Goal: Task Accomplishment & Management: Use online tool/utility

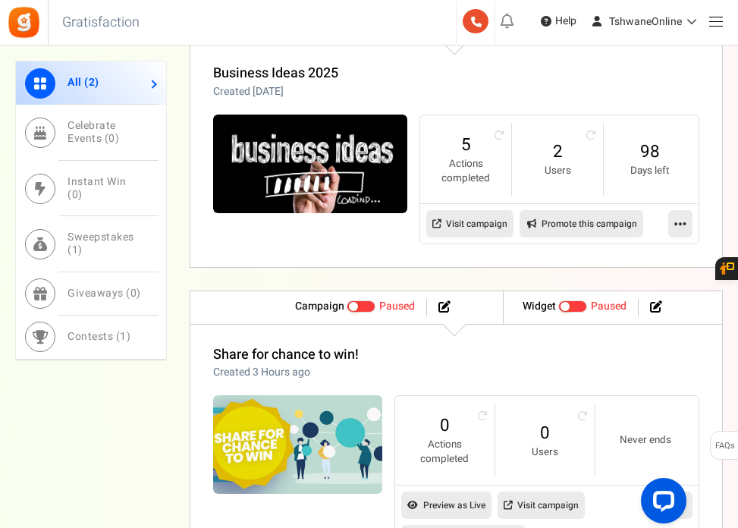
scroll to position [683, 0]
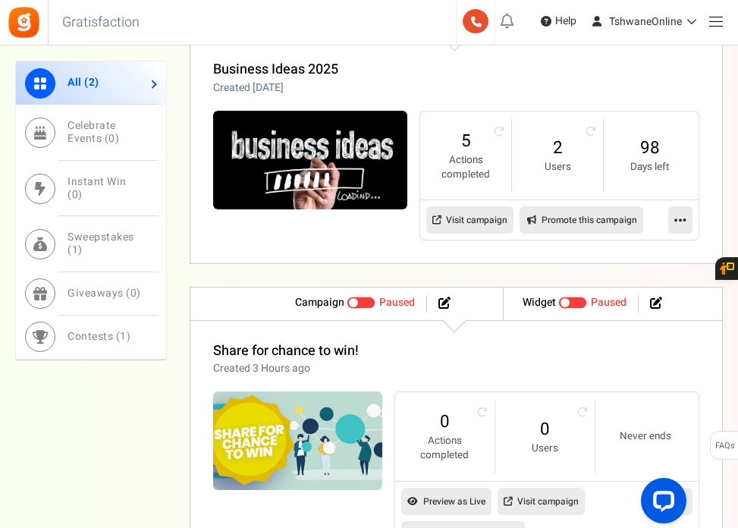
click at [674, 216] on link at bounding box center [680, 219] width 24 height 27
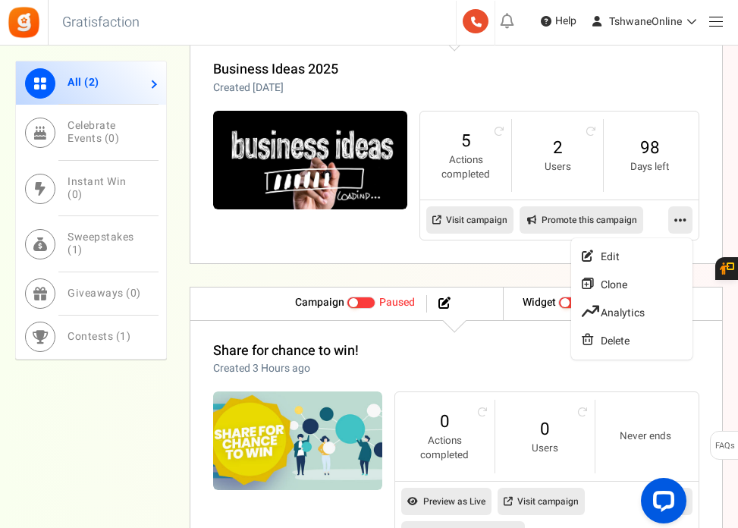
click at [674, 216] on link at bounding box center [680, 219] width 24 height 27
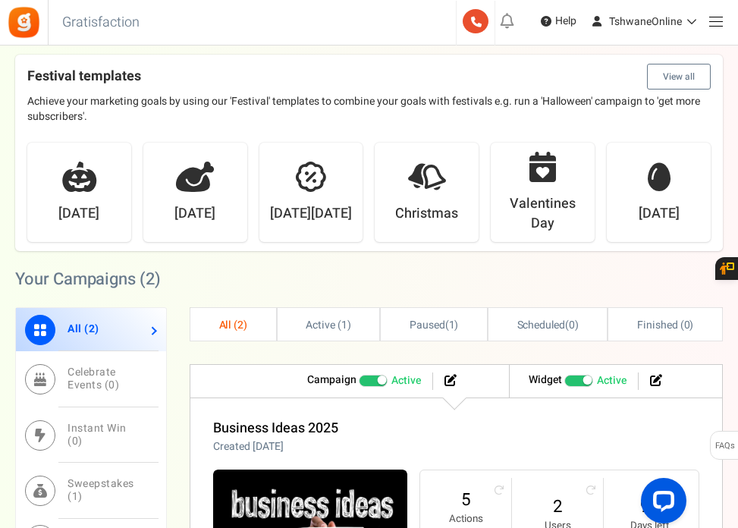
scroll to position [297, 0]
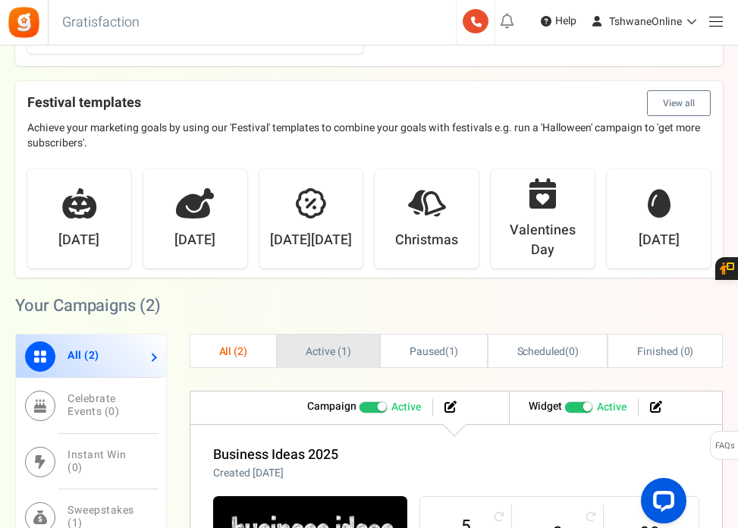
click at [325, 348] on span "Active ( 1 )" at bounding box center [329, 352] width 46 height 16
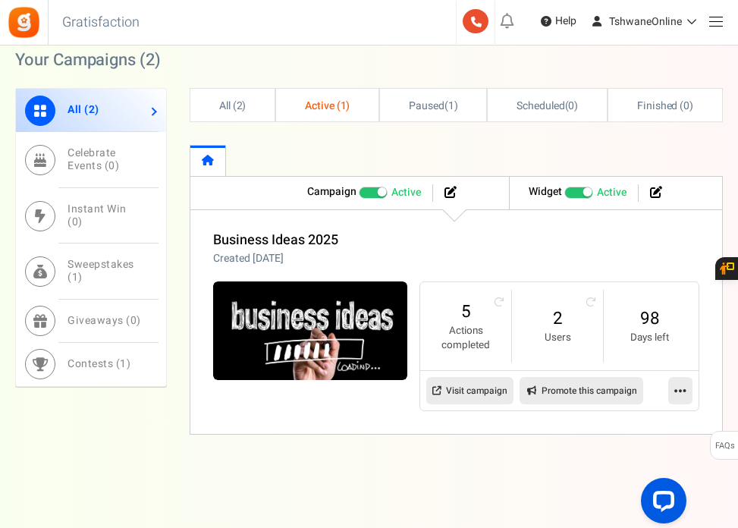
scroll to position [545, 0]
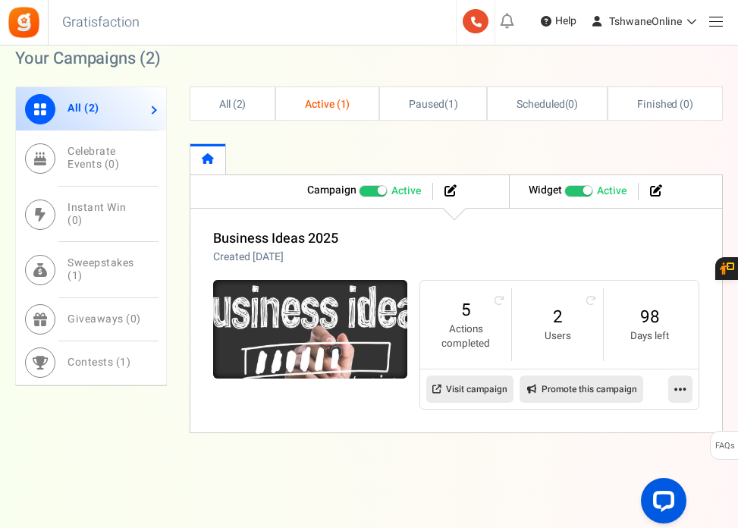
click at [310, 307] on img at bounding box center [311, 329] width 292 height 148
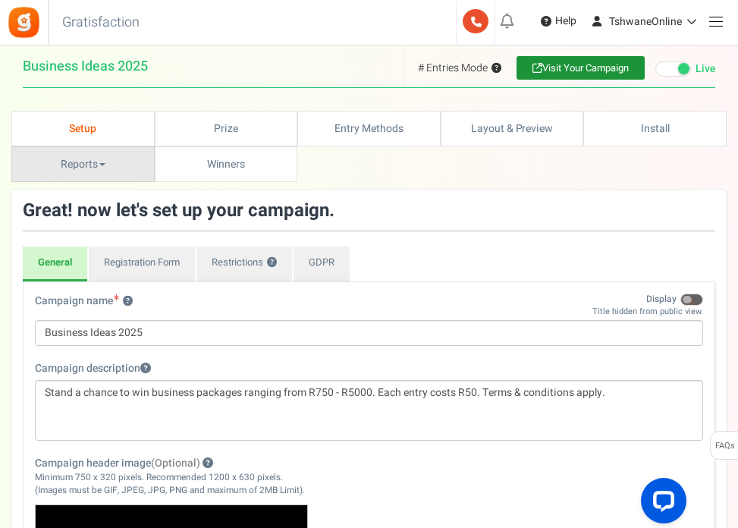
click at [97, 174] on link "Reports" at bounding box center [82, 164] width 143 height 36
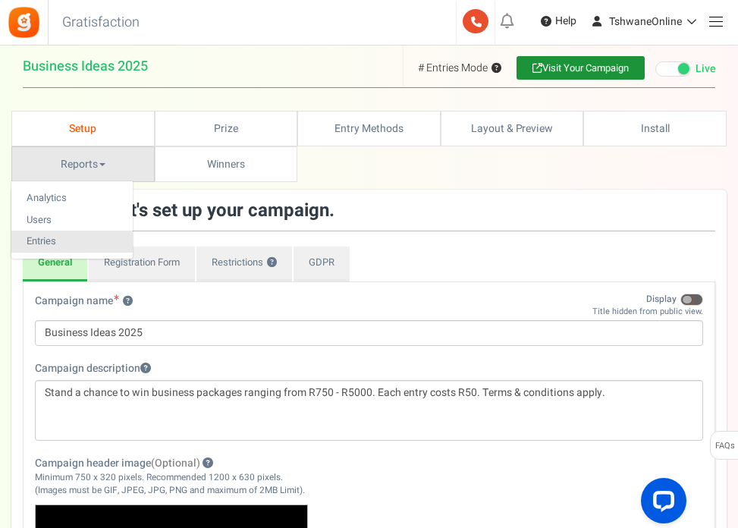
click at [55, 241] on link "Entries" at bounding box center [71, 242] width 121 height 22
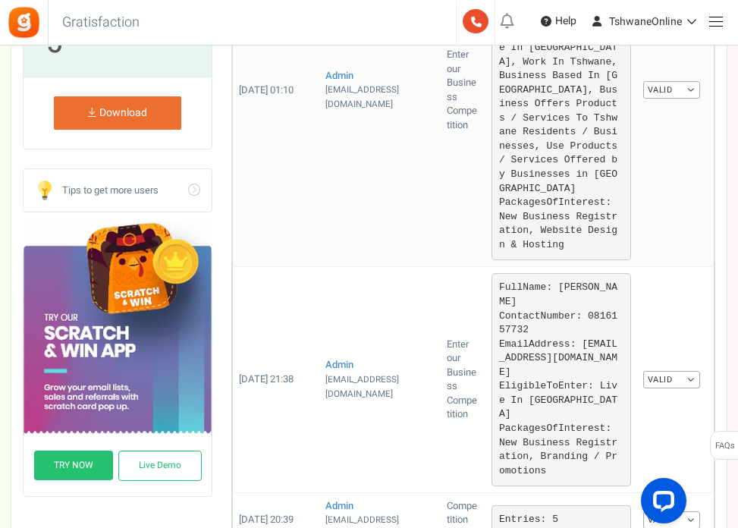
scroll to position [531, 0]
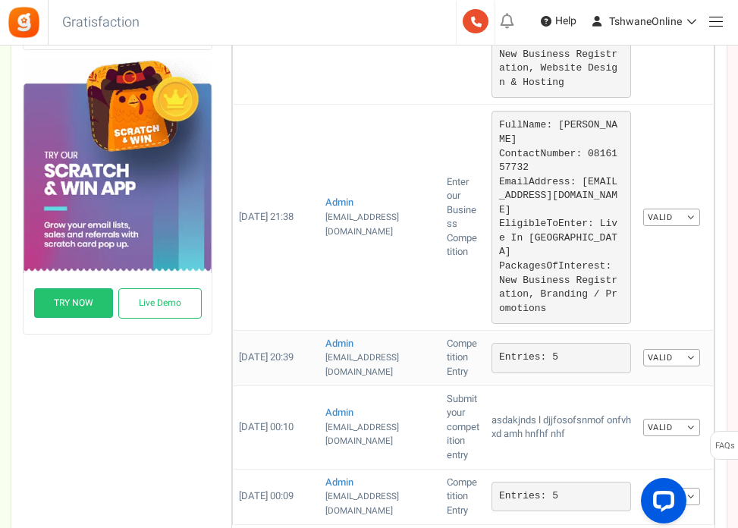
click at [680, 349] on link "Valid" at bounding box center [671, 357] width 57 height 17
click at [605, 396] on link "Invalid" at bounding box center [639, 407] width 121 height 22
click at [697, 419] on link "Valid" at bounding box center [671, 427] width 57 height 17
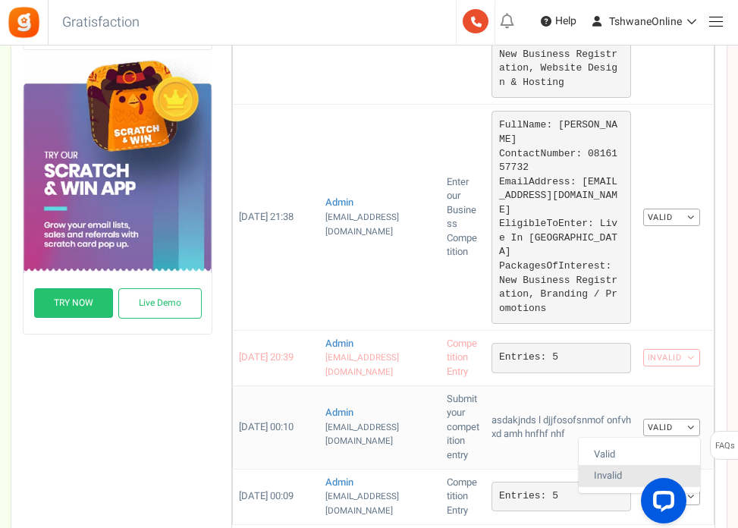
click at [611, 465] on link "Invalid" at bounding box center [639, 476] width 121 height 22
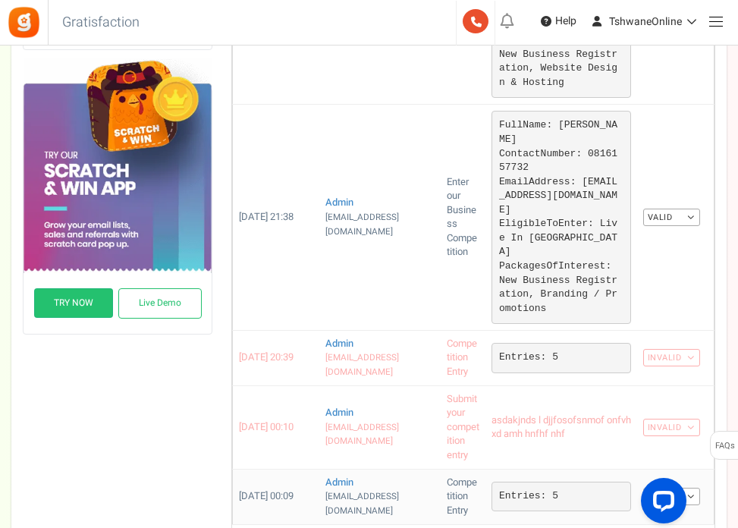
click at [693, 488] on link "Valid" at bounding box center [671, 496] width 57 height 17
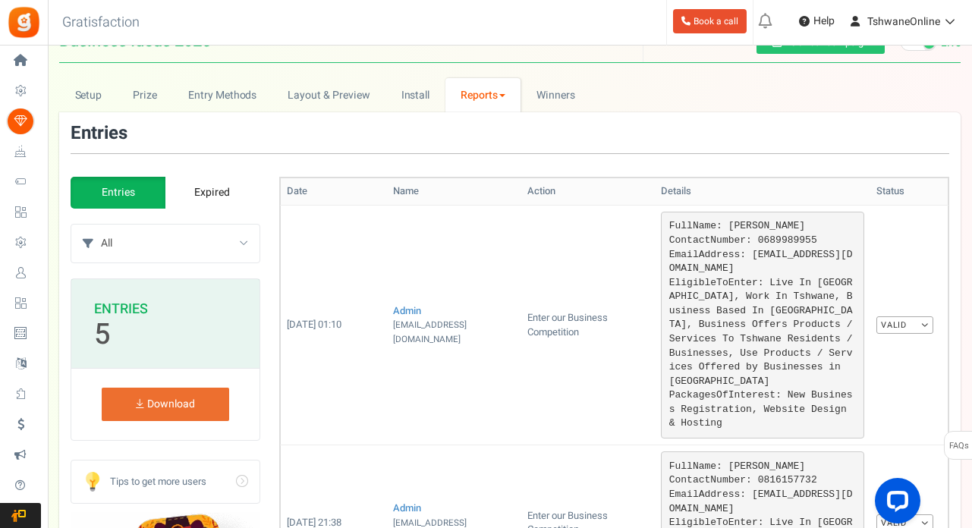
scroll to position [22, 0]
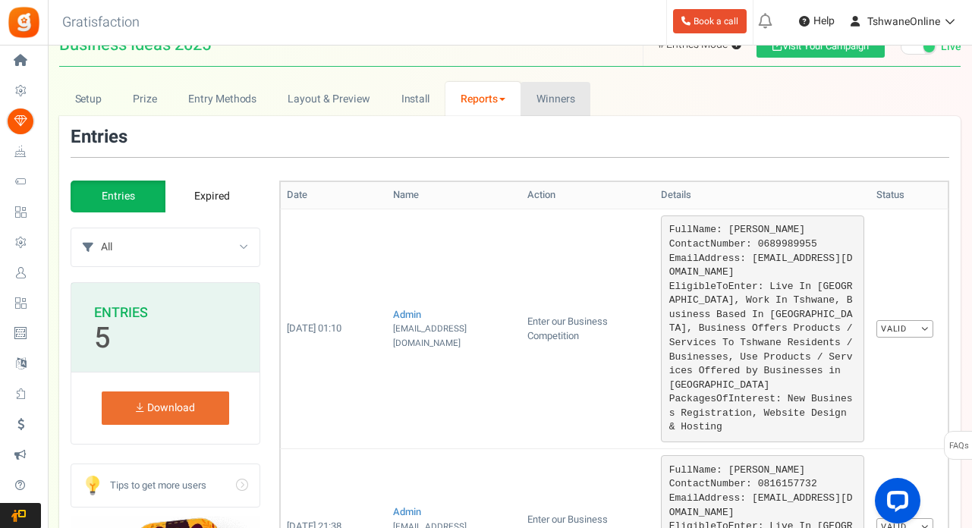
click at [541, 105] on span "Winners" at bounding box center [555, 99] width 39 height 16
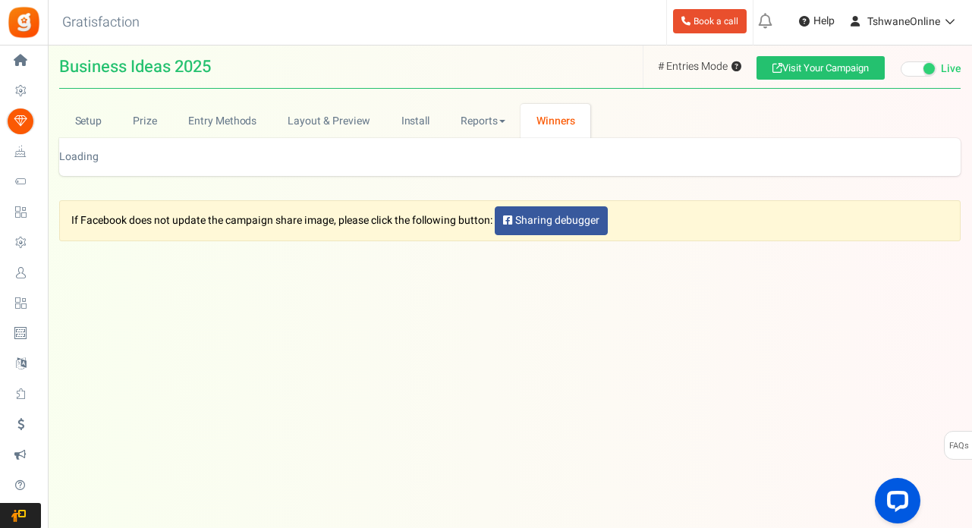
scroll to position [0, 0]
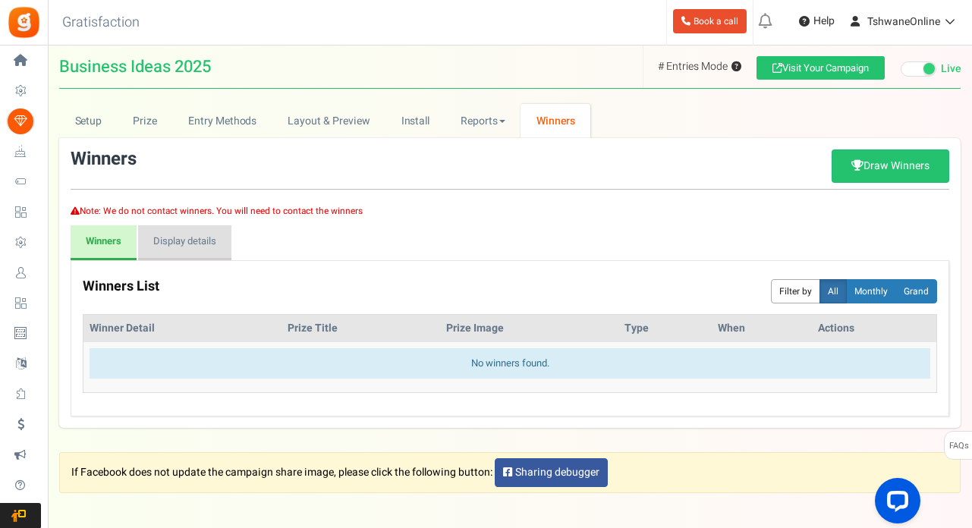
click at [206, 244] on link "Display details" at bounding box center [184, 242] width 93 height 35
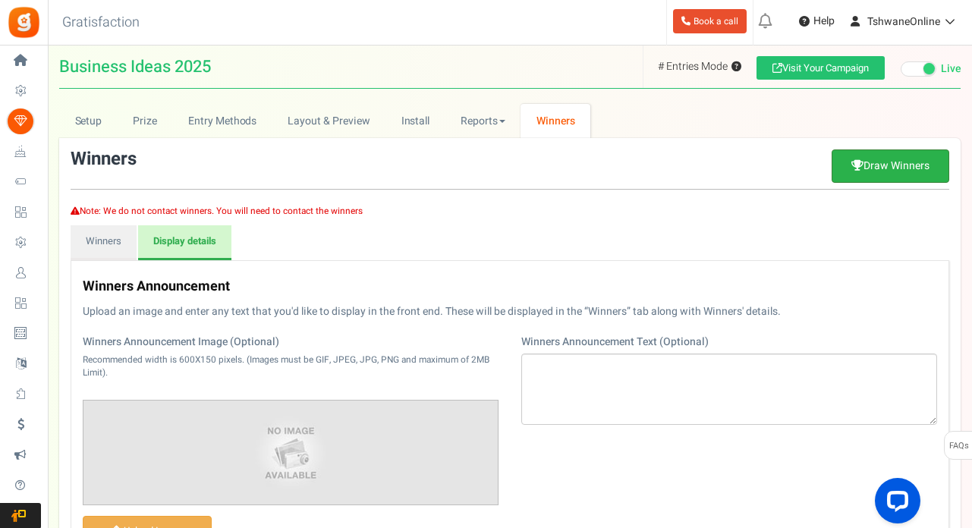
click at [737, 164] on link "Draw Winners" at bounding box center [891, 165] width 118 height 33
select select "random"
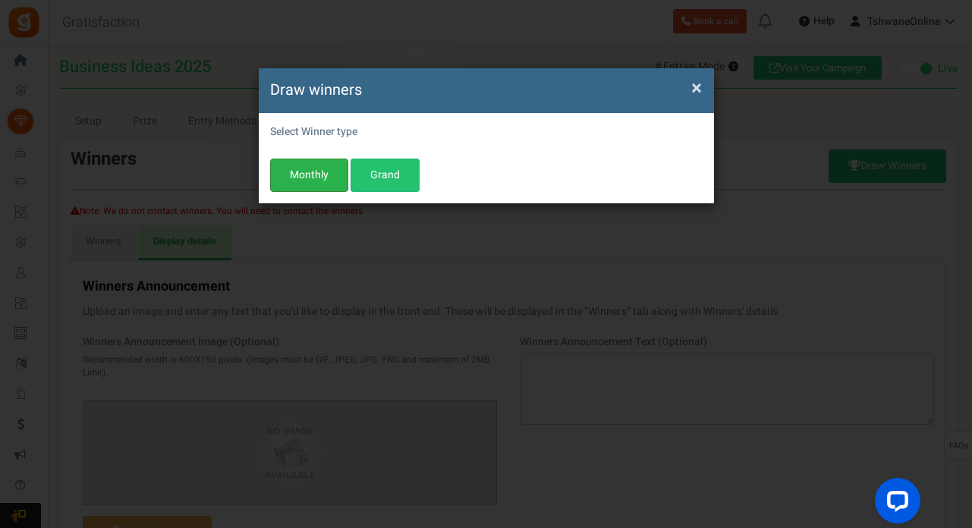
click at [318, 168] on button "Monthly" at bounding box center [309, 175] width 78 height 33
select select "this_month"
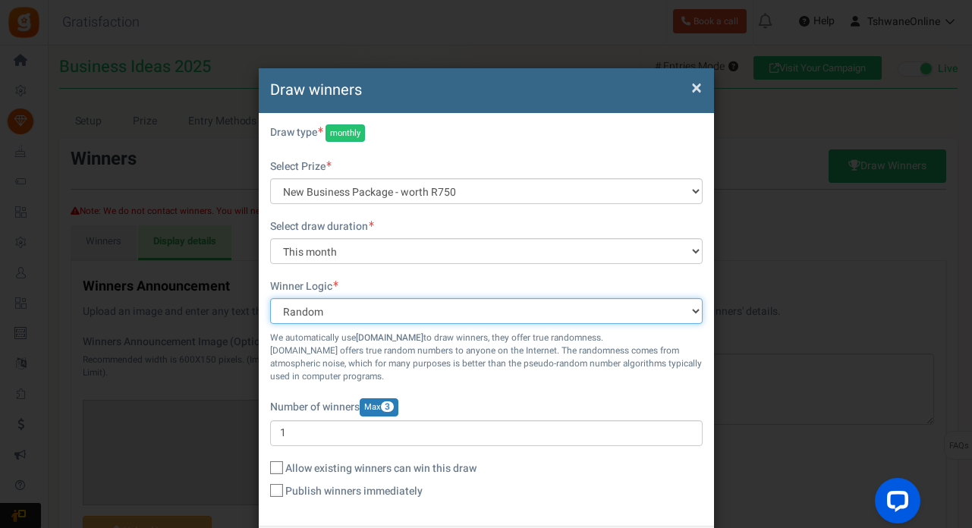
click at [388, 301] on select "Random Manual" at bounding box center [486, 311] width 432 height 26
select select "manual"
click at [270, 298] on select "Random Manual" at bounding box center [486, 311] width 432 height 26
type input "0"
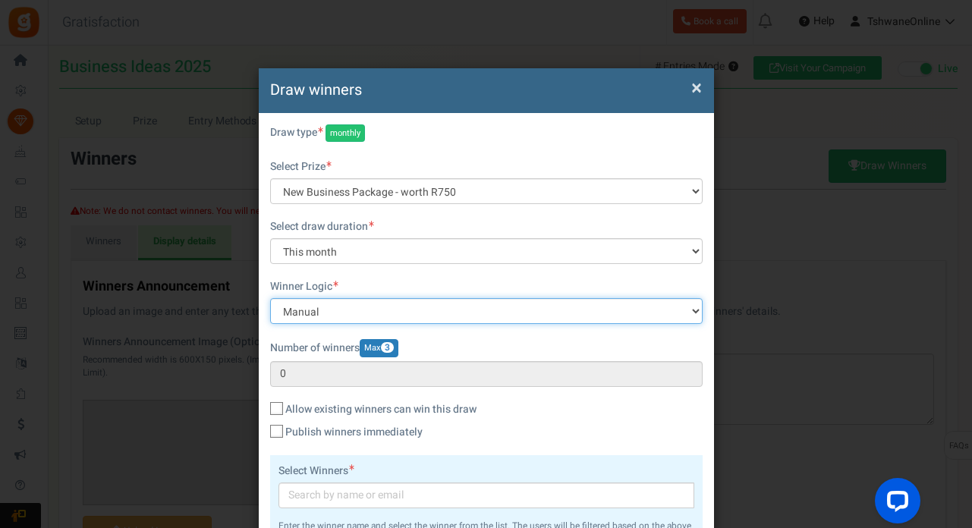
scroll to position [76, 0]
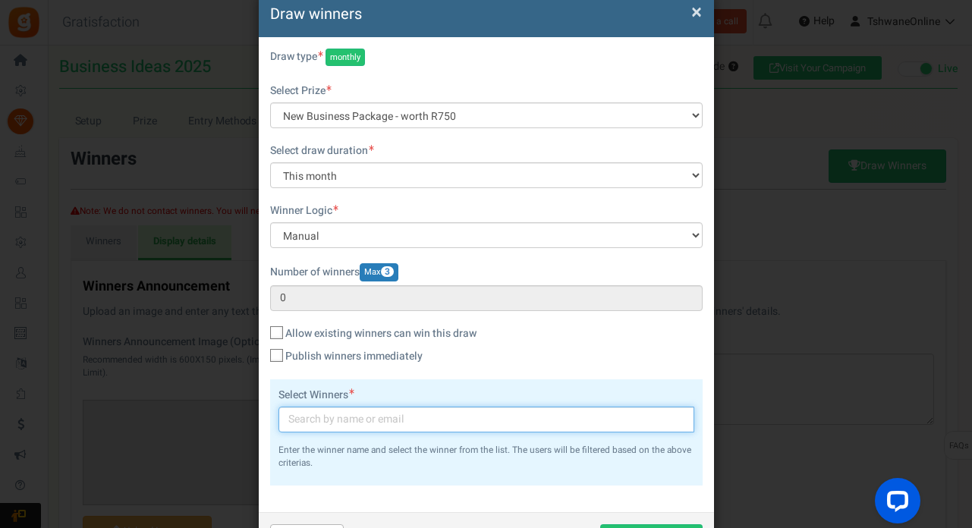
click at [469, 420] on input "text" at bounding box center [486, 420] width 416 height 26
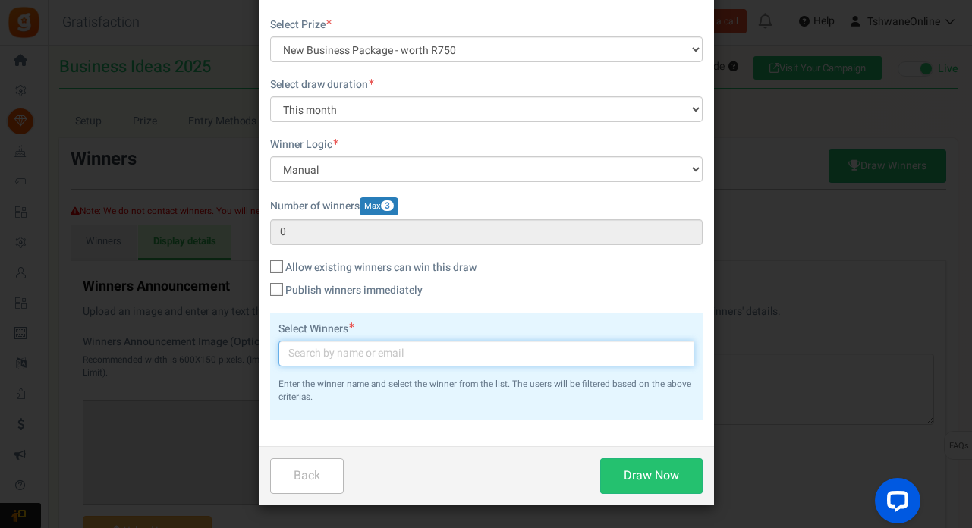
click at [419, 355] on input "text" at bounding box center [486, 354] width 416 height 26
click at [392, 351] on input "text" at bounding box center [486, 354] width 416 height 26
type input "admin"
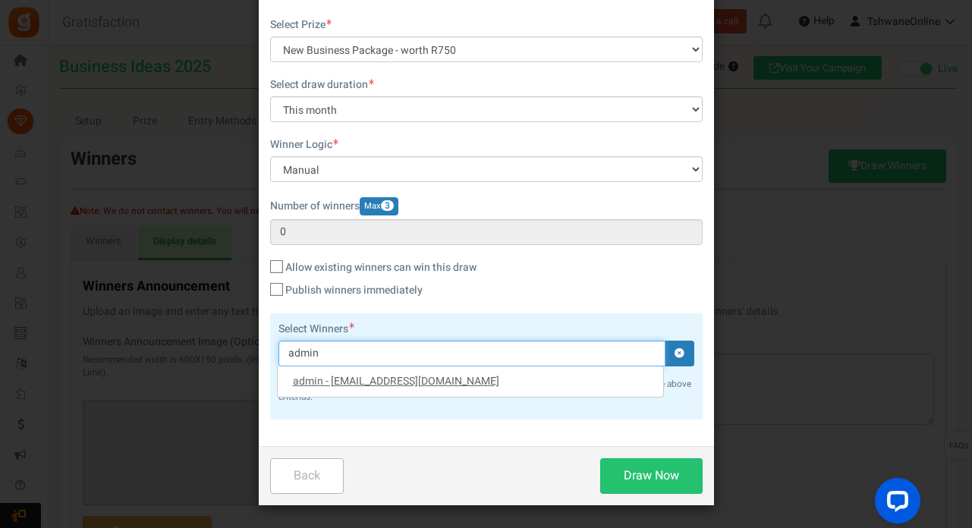
click at [388, 376] on link "admin - [EMAIL_ADDRESS][DOMAIN_NAME]" at bounding box center [396, 381] width 206 height 16
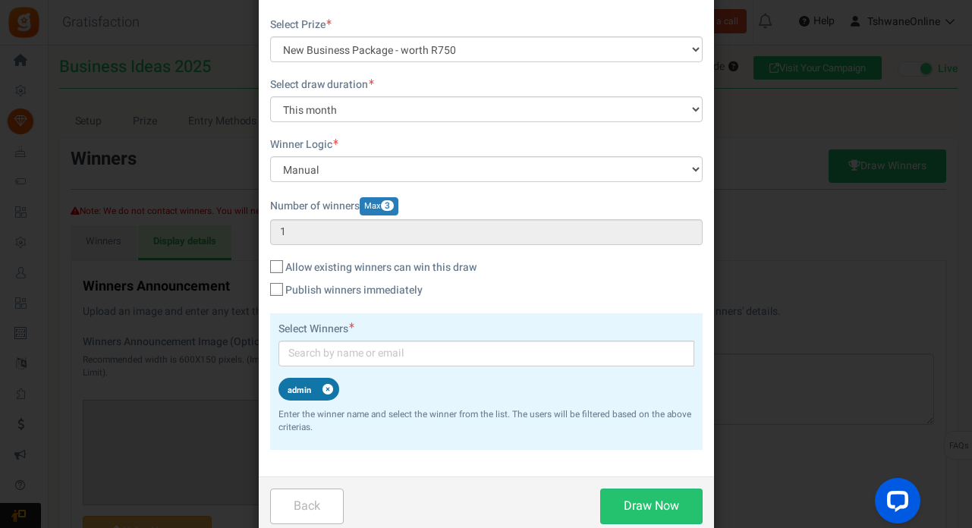
click at [327, 385] on icon at bounding box center [328, 389] width 18 height 11
type input "0"
